Goal: Information Seeking & Learning: Learn about a topic

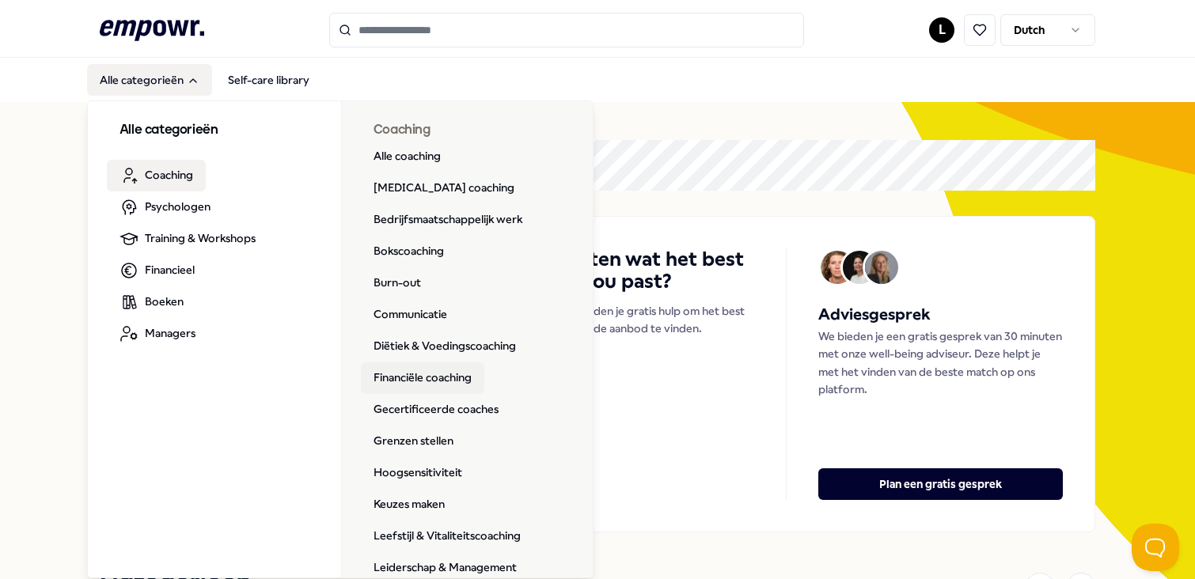
click at [424, 378] on link "Financiële coaching" at bounding box center [422, 379] width 123 height 32
